Goal: Navigation & Orientation: Go to known website

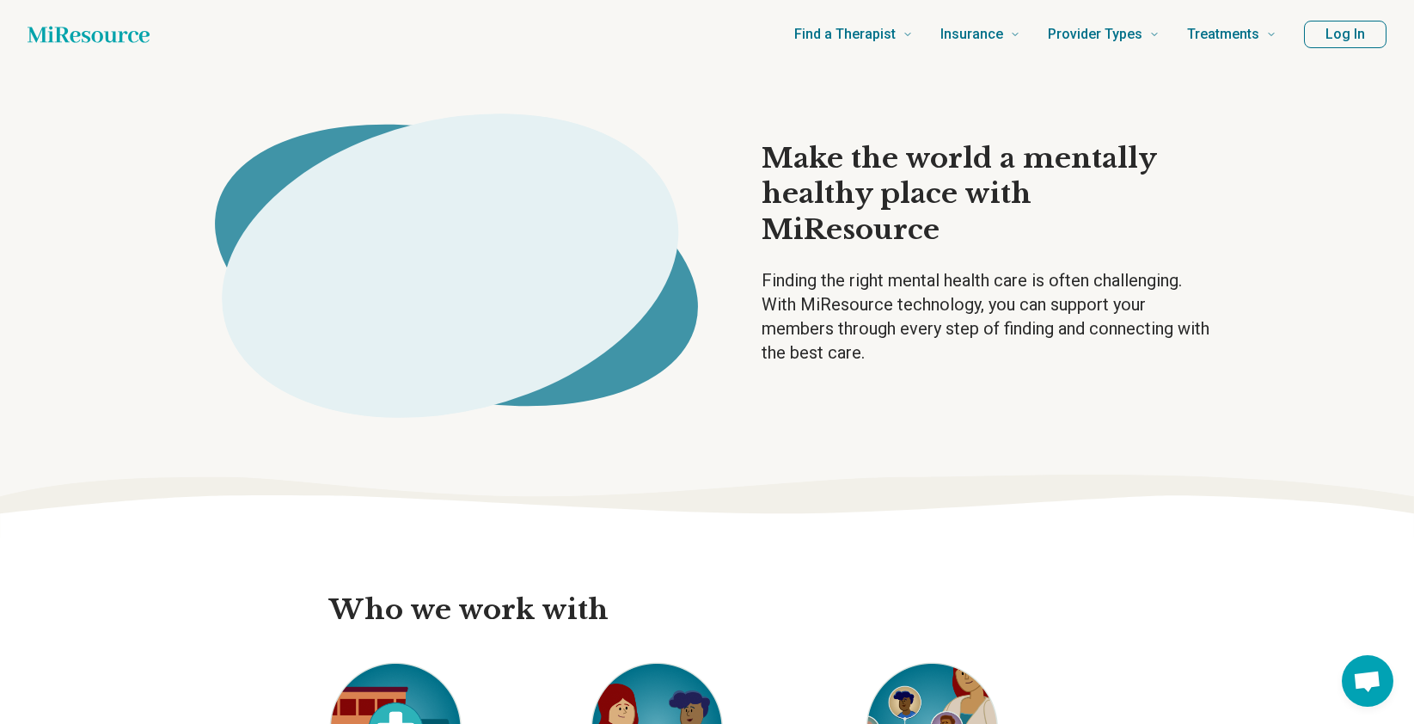
click at [114, 37] on icon "Home page" at bounding box center [89, 34] width 122 height 16
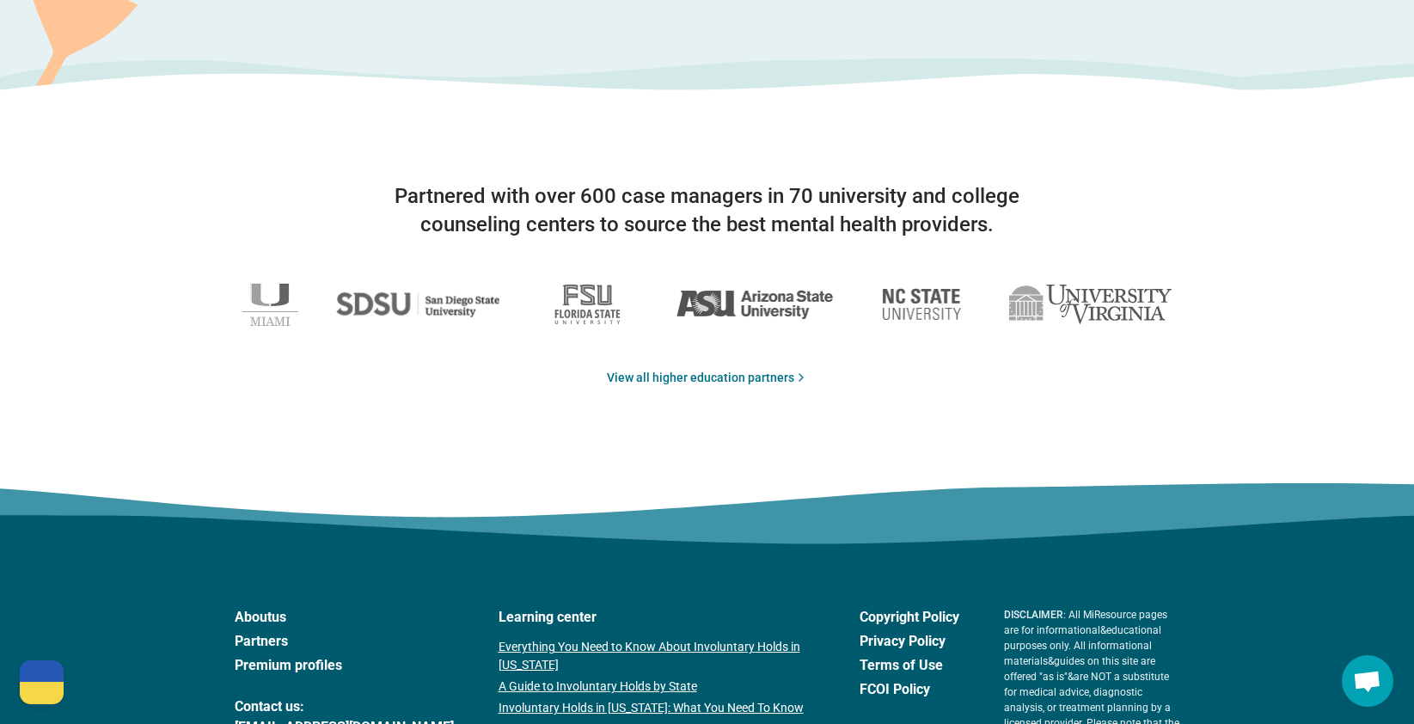
scroll to position [2751, 0]
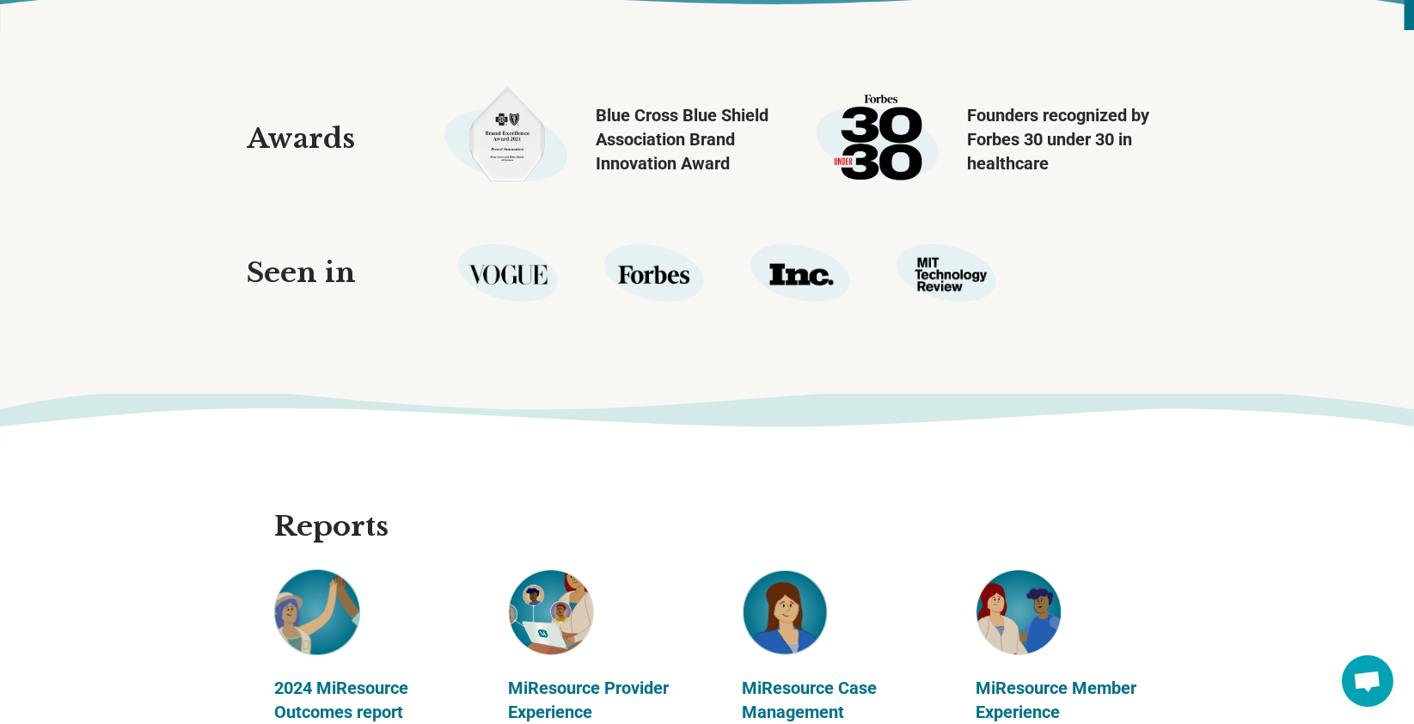
scroll to position [2070, 0]
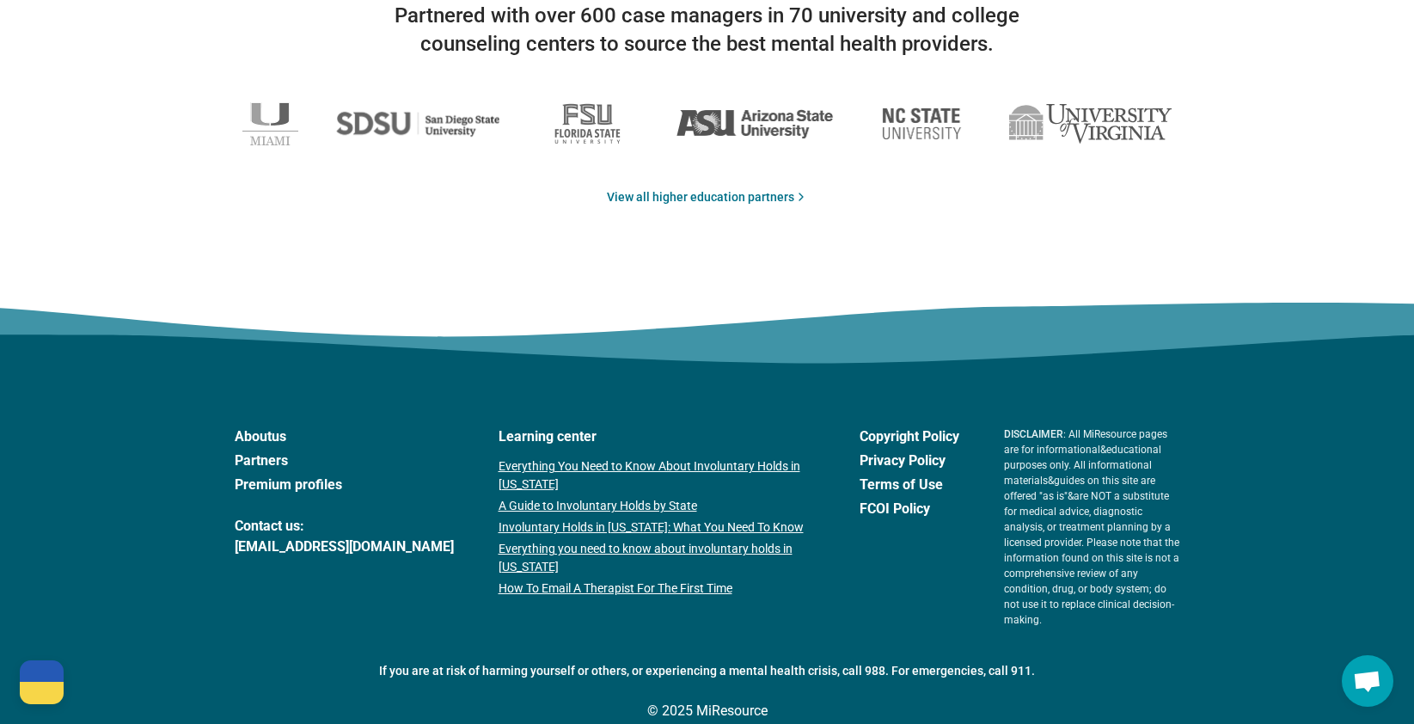
scroll to position [2873, 0]
